Goal: Transaction & Acquisition: Book appointment/travel/reservation

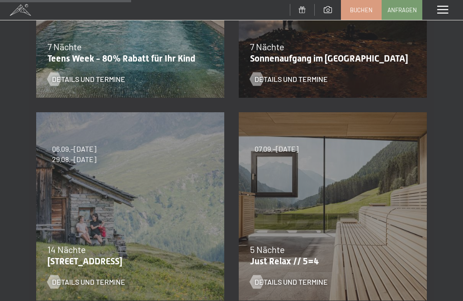
scroll to position [285, 0]
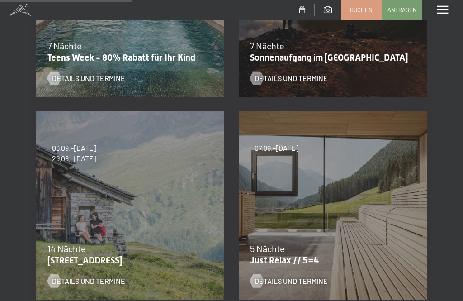
click at [288, 280] on span "Details und Termine" at bounding box center [291, 281] width 73 height 10
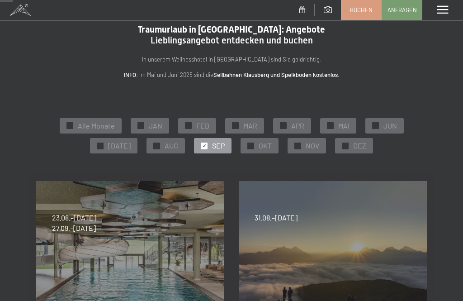
scroll to position [0, 0]
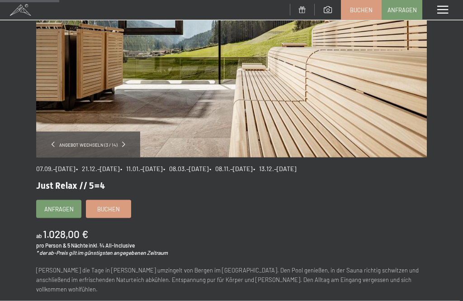
scroll to position [122, 0]
click at [67, 233] on b "1.028,00 €" at bounding box center [65, 233] width 45 height 13
click at [75, 184] on span "Just Relax // 5=4" at bounding box center [70, 185] width 69 height 11
click at [111, 209] on span "Buchen" at bounding box center [108, 209] width 23 height 8
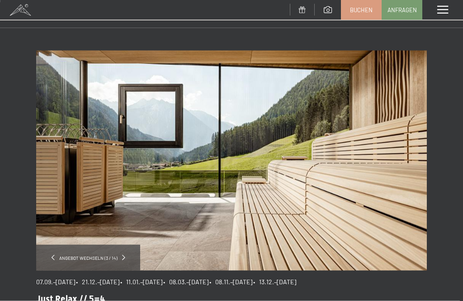
scroll to position [0, 0]
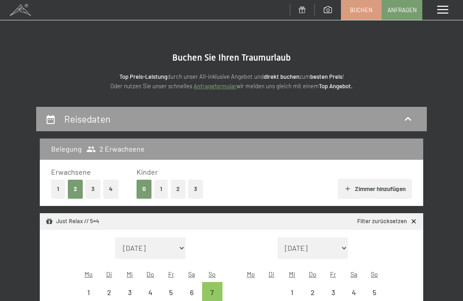
select select "[DATE]"
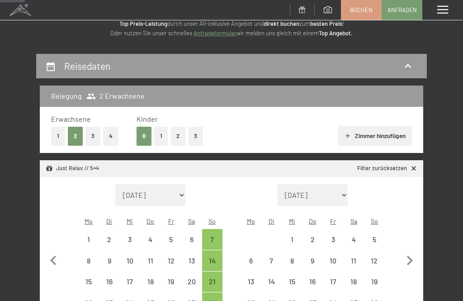
scroll to position [52, 0]
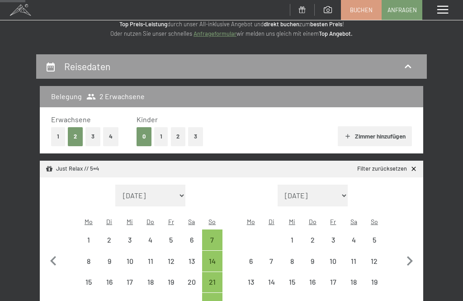
select select "2025-09-01"
select select "2025-10-01"
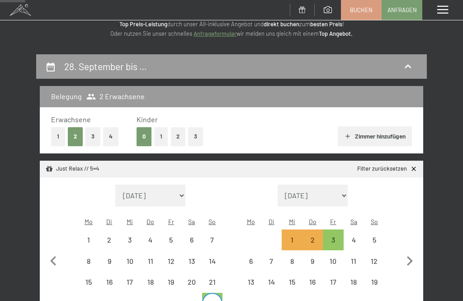
click at [311, 236] on div "2" at bounding box center [313, 245] width 19 height 19
select select "2025-09-01"
select select "2025-10-01"
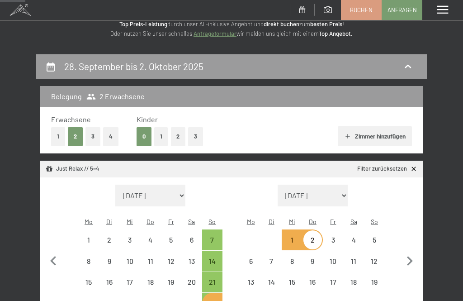
select select "2025-09-01"
select select "2025-10-01"
click at [114, 133] on button "4" at bounding box center [110, 136] width 15 height 19
select select "2025-09-01"
select select "2025-10-01"
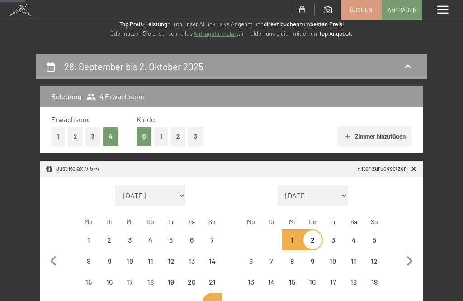
select select "2025-09-01"
select select "2025-10-01"
click at [373, 134] on button "Zimmer hinzufügen" at bounding box center [375, 136] width 74 height 20
select select "2025-09-01"
select select "2025-10-01"
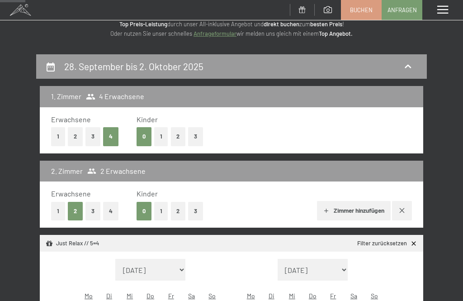
select select "2025-09-01"
select select "2025-10-01"
click at [325, 211] on icon "button" at bounding box center [327, 211] width 4 height 4
select select "2025-09-01"
select select "2025-10-01"
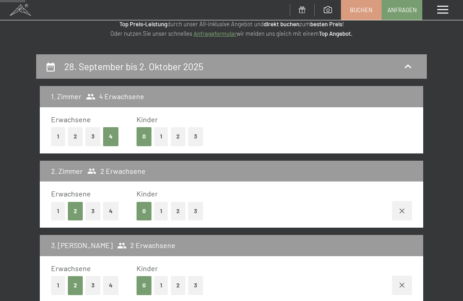
select select "2025-09-01"
select select "2025-10-01"
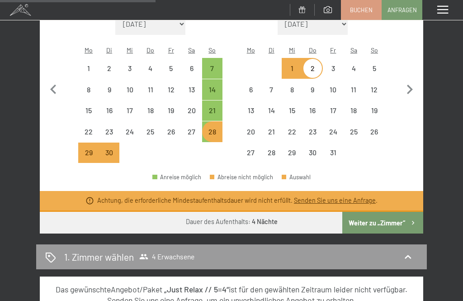
scroll to position [384, 0]
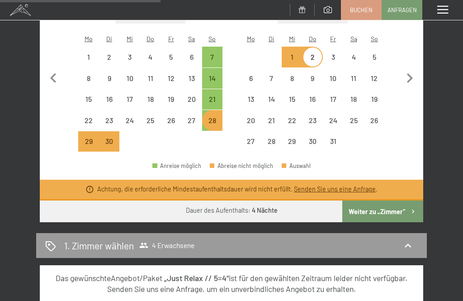
click at [373, 202] on button "Weiter zu „Zimmer“" at bounding box center [383, 211] width 81 height 22
select select "2025-09-01"
select select "2025-10-01"
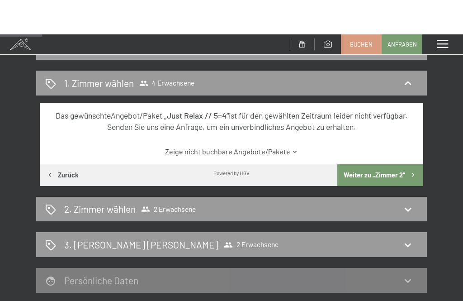
scroll to position [0, 0]
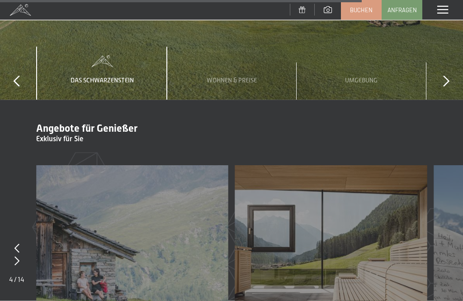
scroll to position [3013, 0]
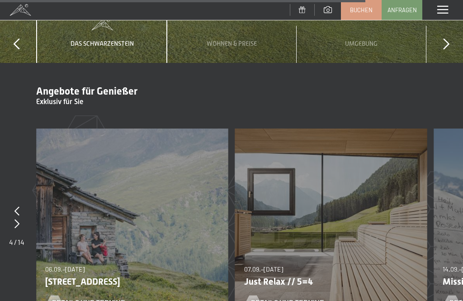
click at [19, 219] on icon at bounding box center [16, 223] width 5 height 9
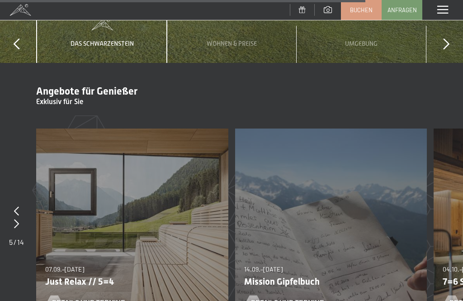
click at [18, 219] on icon at bounding box center [16, 223] width 5 height 9
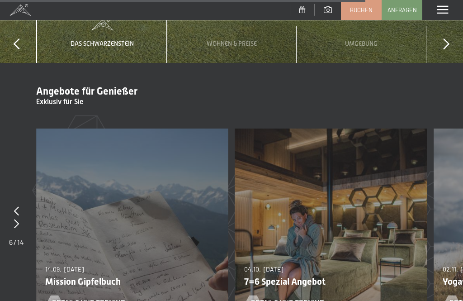
click at [16, 219] on icon at bounding box center [16, 223] width 5 height 9
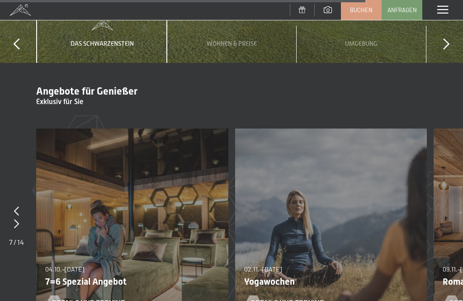
click at [20, 218] on div at bounding box center [16, 224] width 15 height 13
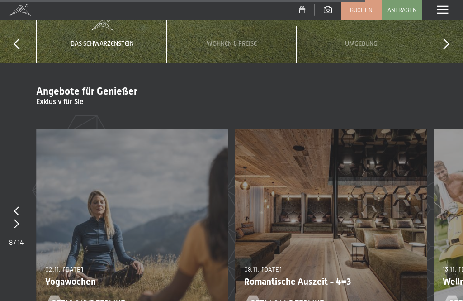
click at [16, 219] on icon at bounding box center [16, 223] width 5 height 9
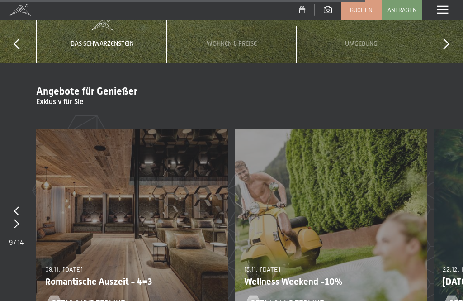
click at [19, 219] on icon at bounding box center [16, 223] width 5 height 9
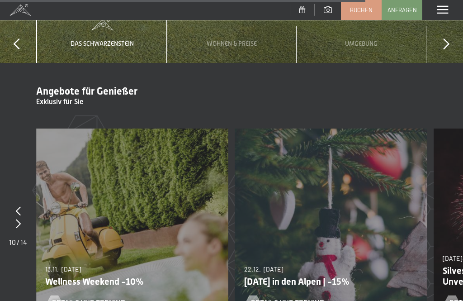
click at [24, 205] on div at bounding box center [18, 211] width 18 height 13
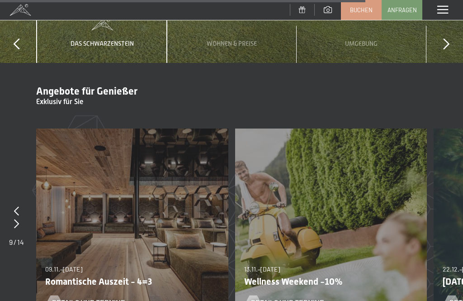
click at [101, 297] on span "Details und Termine" at bounding box center [88, 302] width 73 height 10
